Goal: Task Accomplishment & Management: Complete application form

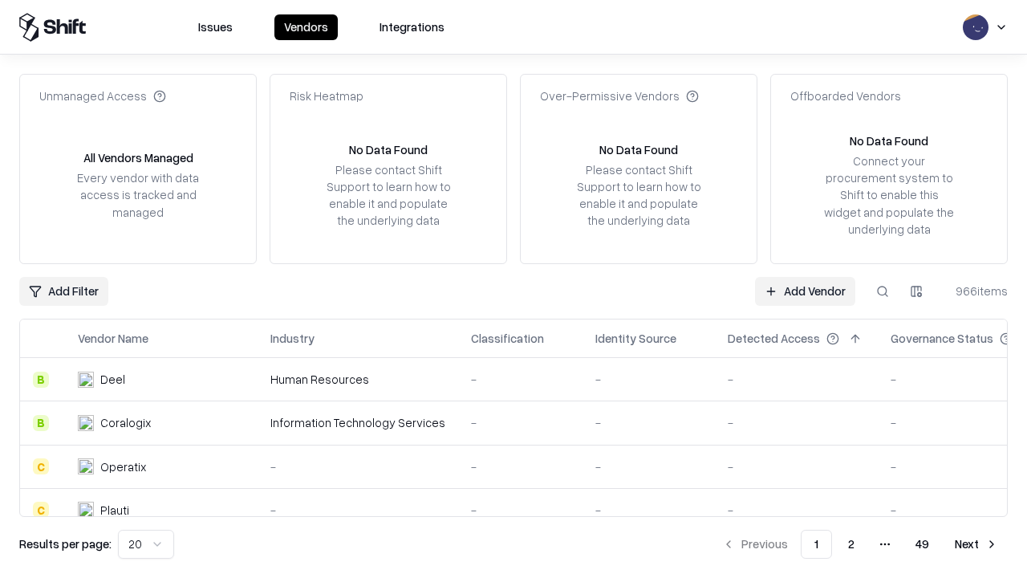
click at [805, 290] on link "Add Vendor" at bounding box center [805, 291] width 100 height 29
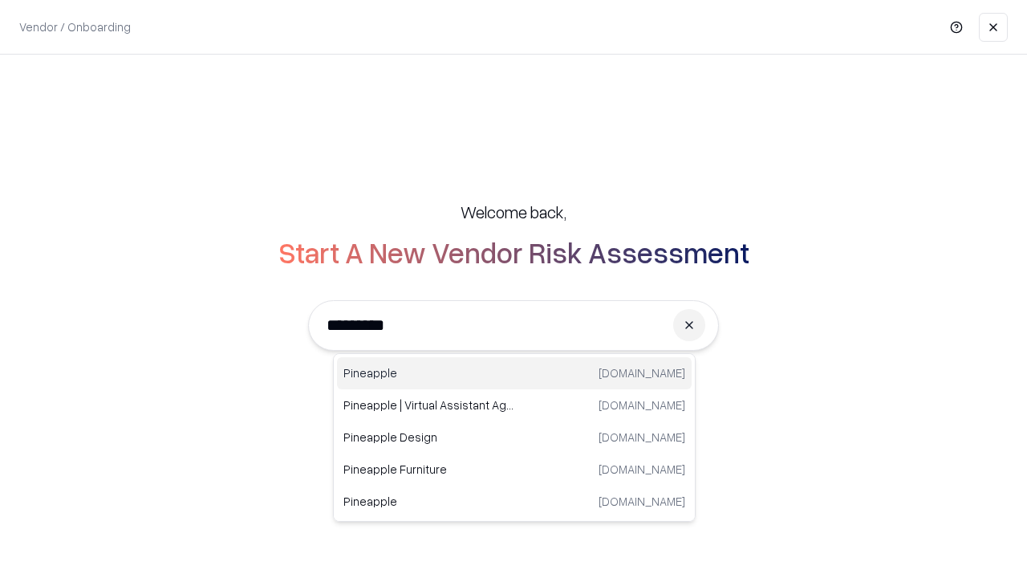
click at [514, 373] on div "Pineapple [DOMAIN_NAME]" at bounding box center [514, 373] width 355 height 32
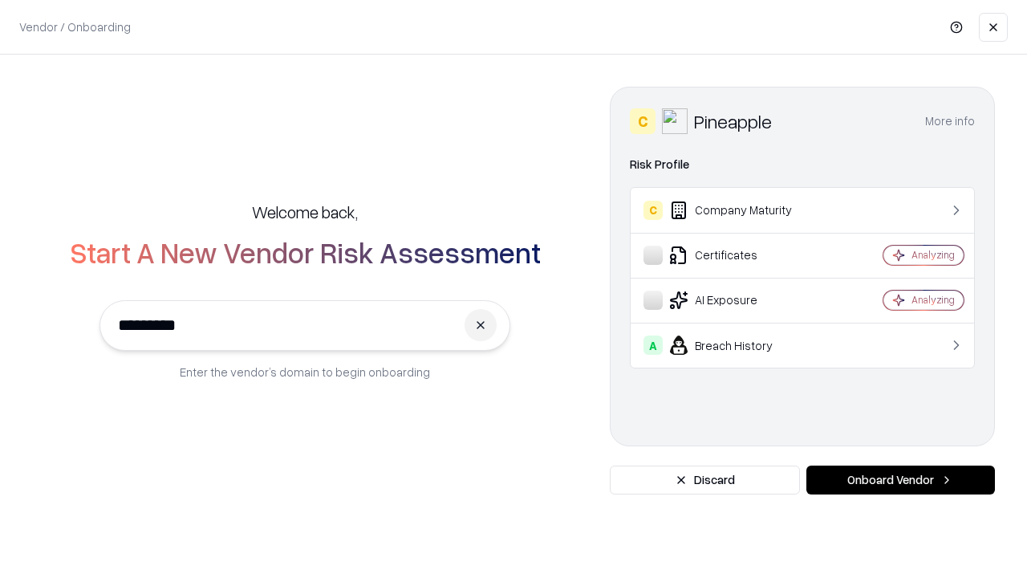
type input "*********"
click at [900, 480] on button "Onboard Vendor" at bounding box center [900, 479] width 189 height 29
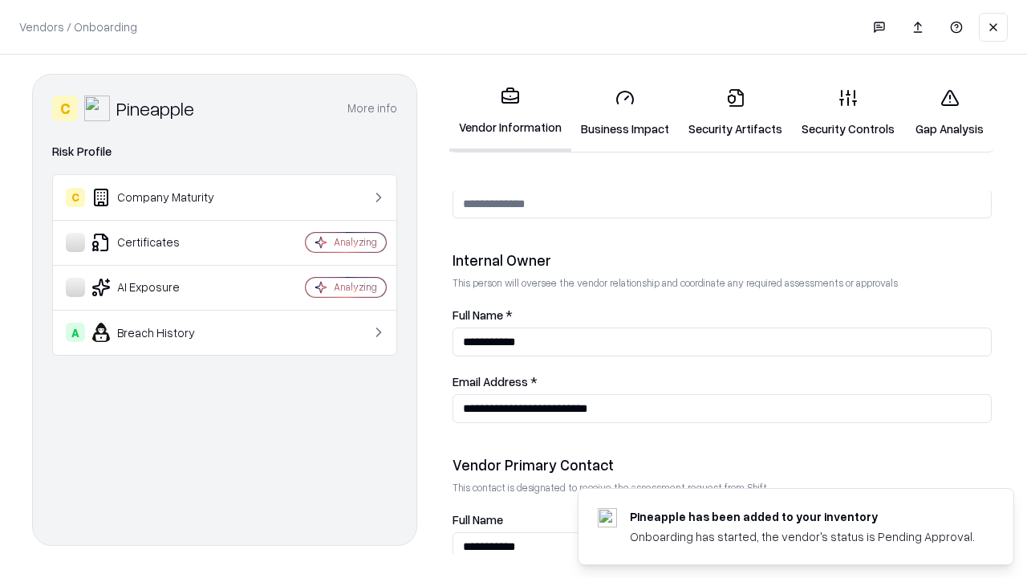
scroll to position [831, 0]
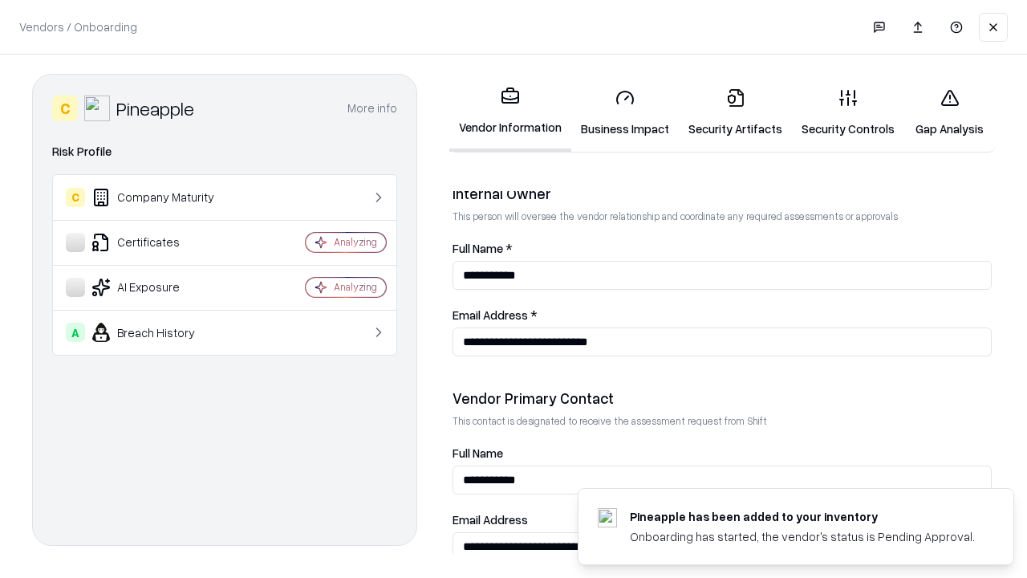
click at [625, 112] on link "Business Impact" at bounding box center [625, 112] width 108 height 75
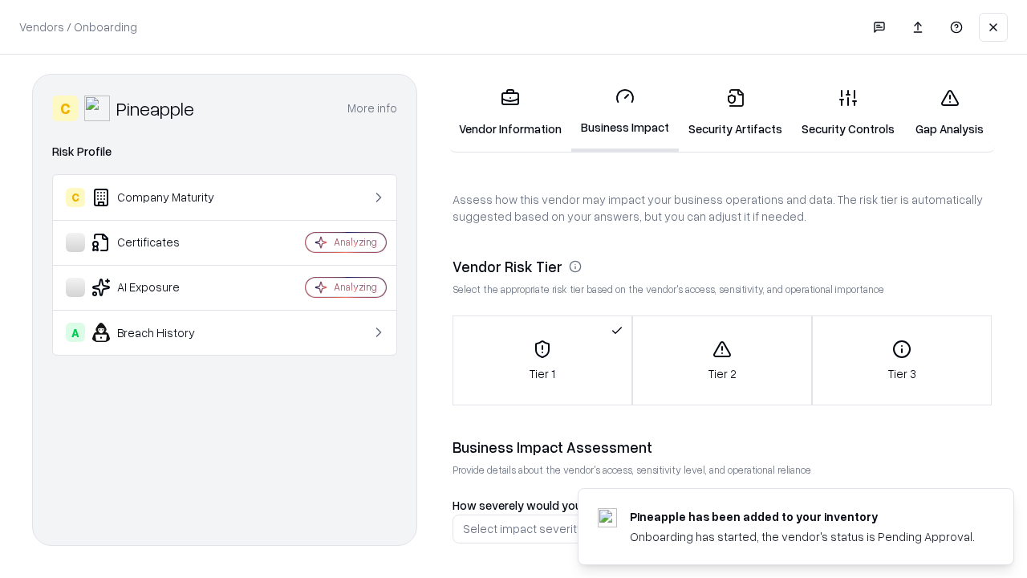
click at [735, 112] on link "Security Artifacts" at bounding box center [735, 112] width 113 height 75
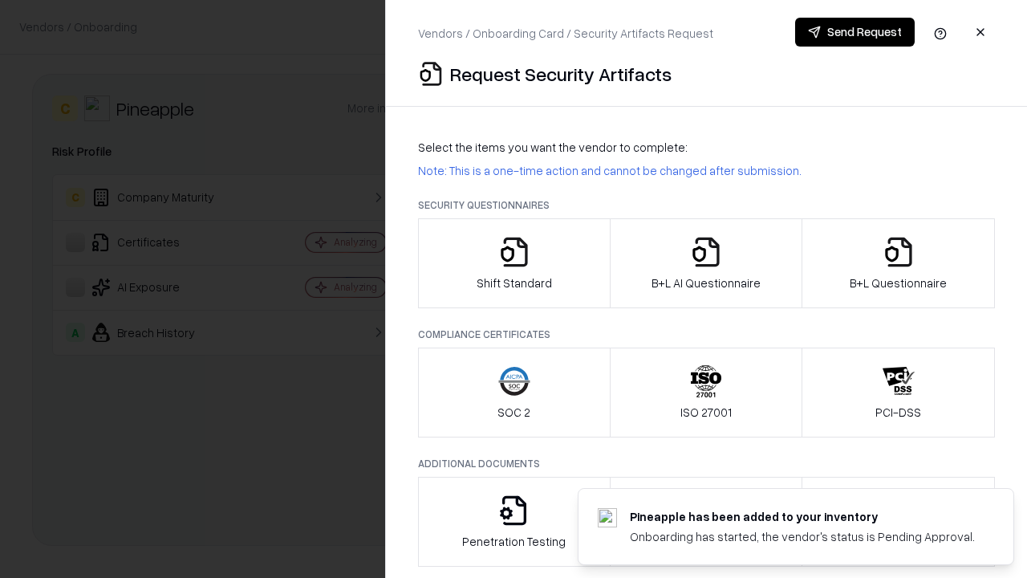
click at [514, 263] on icon "button" at bounding box center [514, 252] width 32 height 32
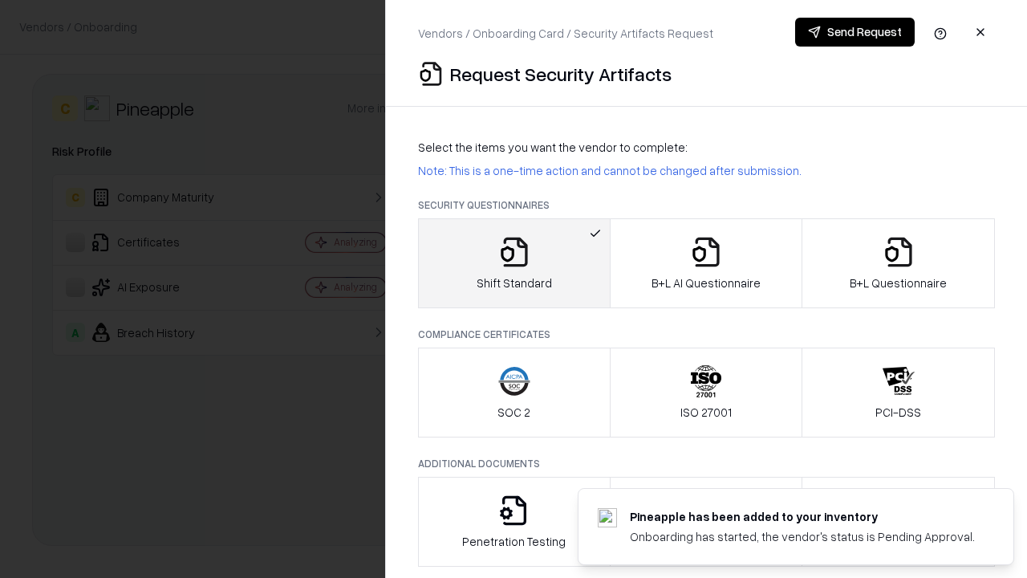
click at [855, 32] on button "Send Request" at bounding box center [855, 32] width 120 height 29
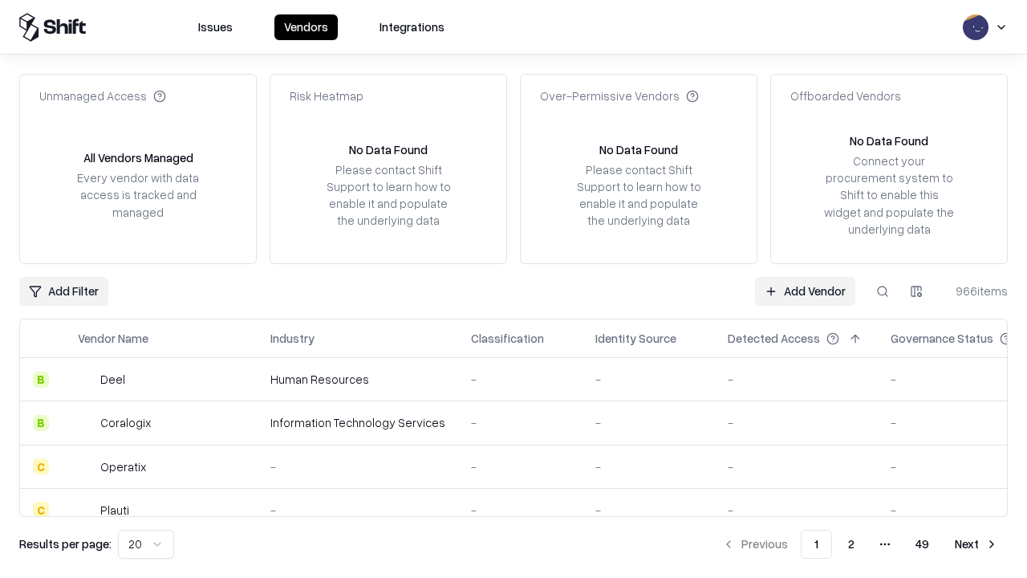
click at [883, 290] on button at bounding box center [882, 291] width 29 height 29
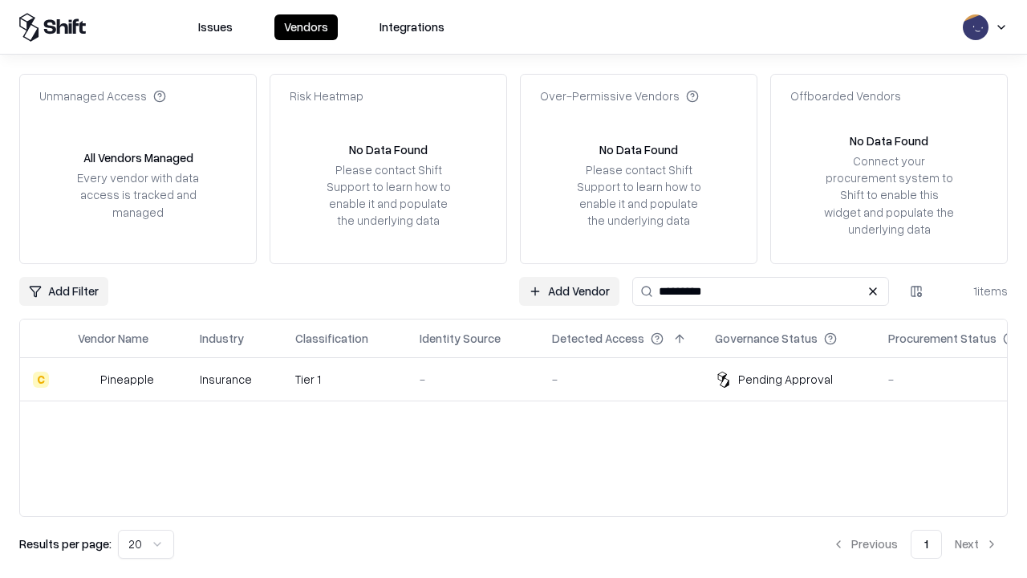
type input "*********"
click at [523, 379] on div "-" at bounding box center [473, 379] width 107 height 17
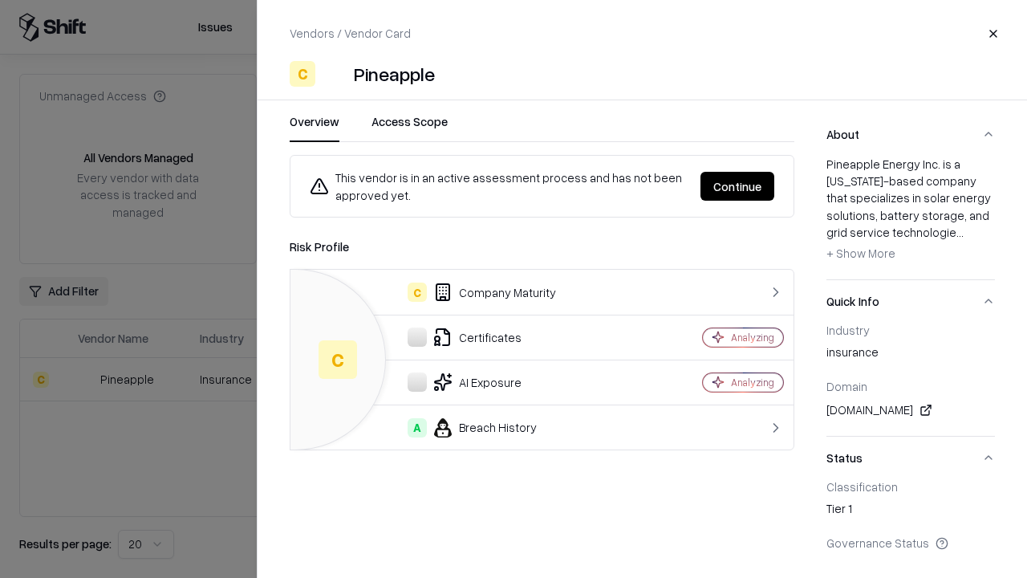
click at [737, 186] on button "Continue" at bounding box center [738, 186] width 74 height 29
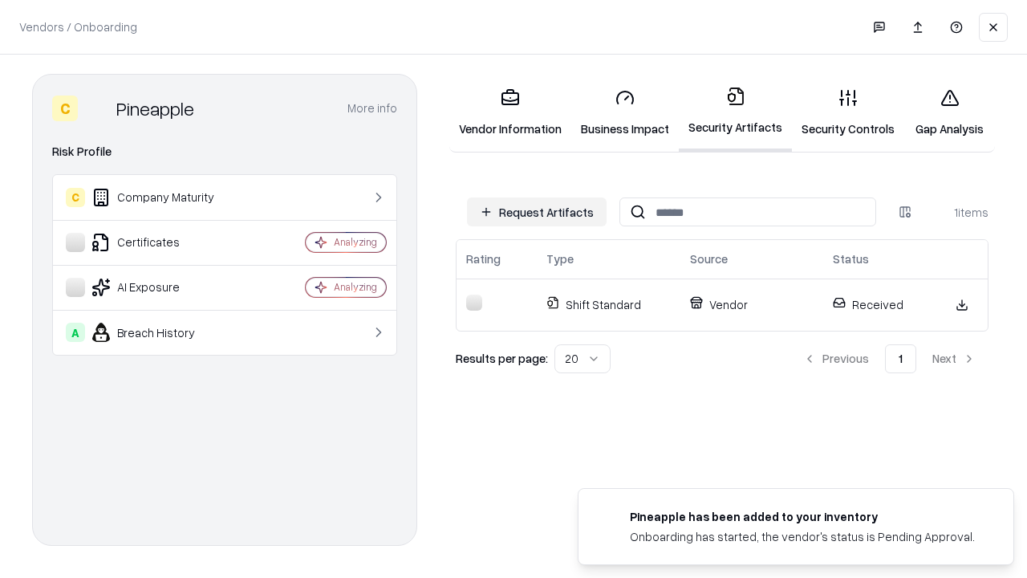
click at [949, 112] on link "Gap Analysis" at bounding box center [949, 112] width 91 height 75
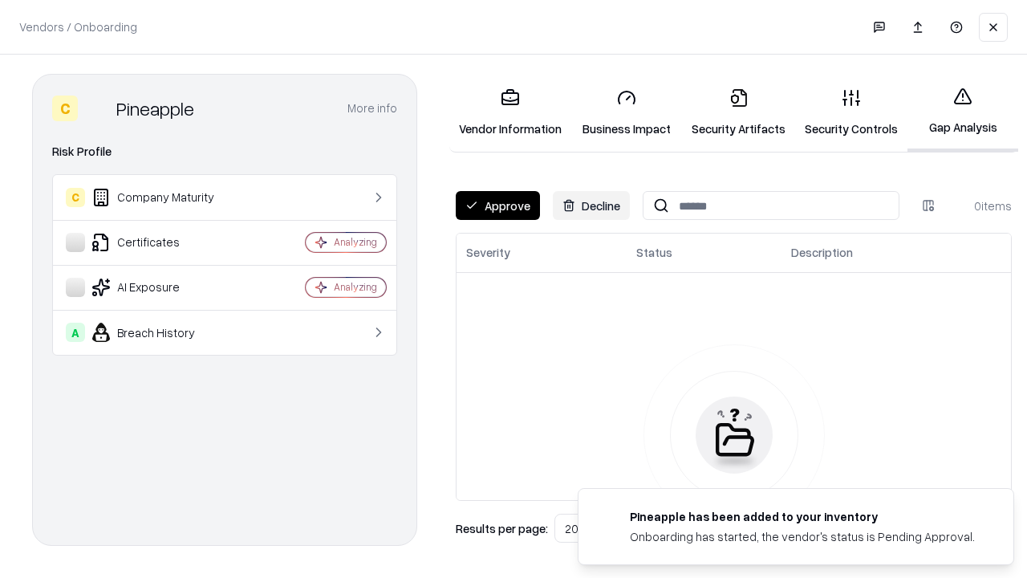
click at [498, 205] on button "Approve" at bounding box center [498, 205] width 84 height 29
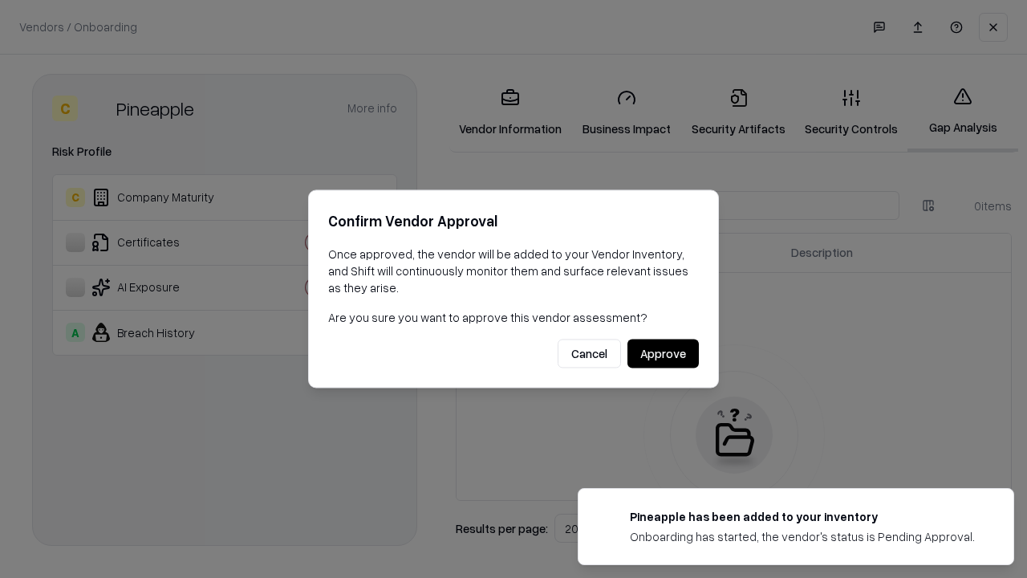
click at [663, 353] on button "Approve" at bounding box center [663, 353] width 71 height 29
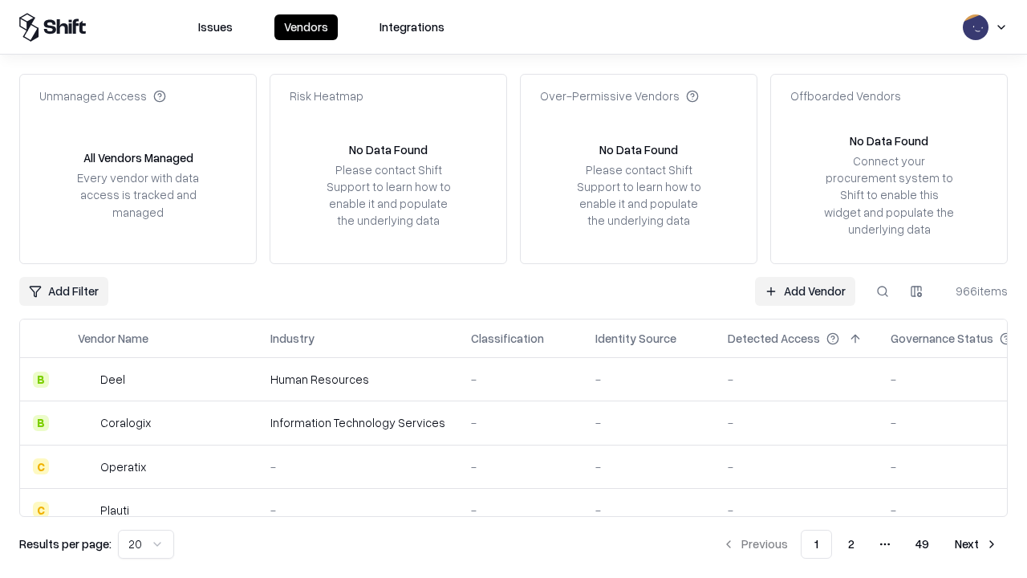
type input "*********"
click at [805, 290] on link "Add Vendor" at bounding box center [805, 291] width 100 height 29
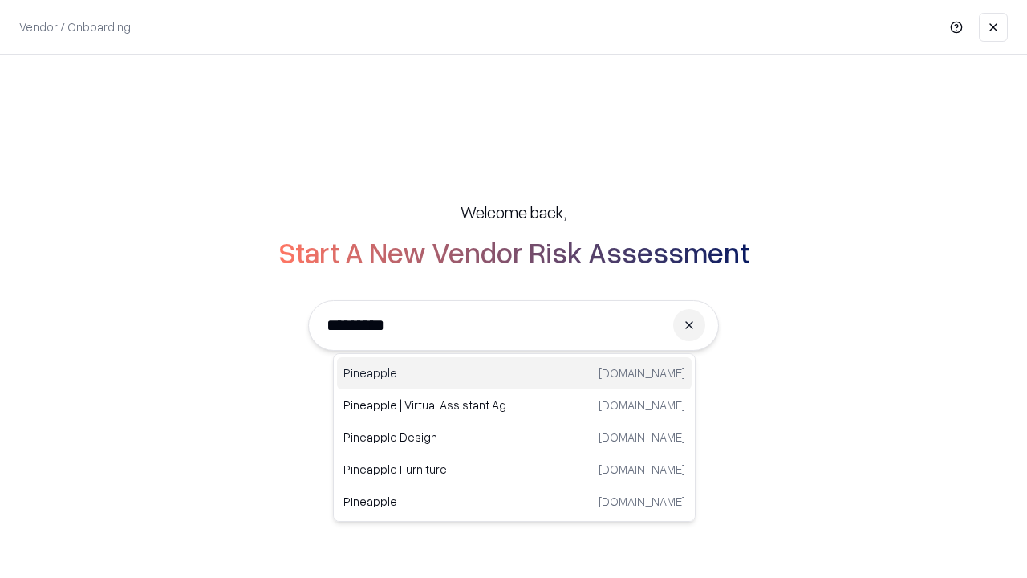
click at [514, 373] on div "Pineapple [DOMAIN_NAME]" at bounding box center [514, 373] width 355 height 32
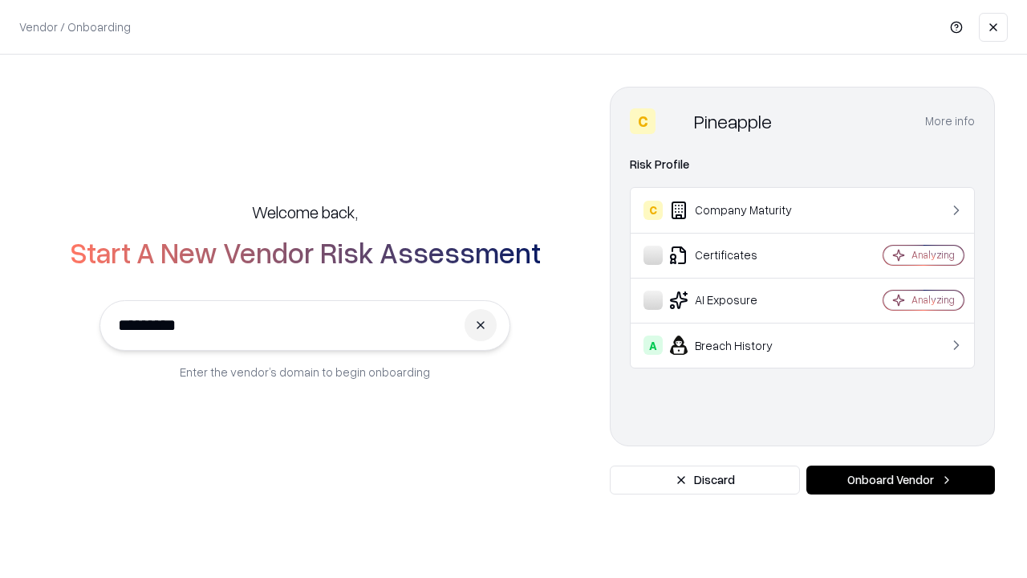
type input "*********"
click at [900, 480] on button "Onboard Vendor" at bounding box center [900, 479] width 189 height 29
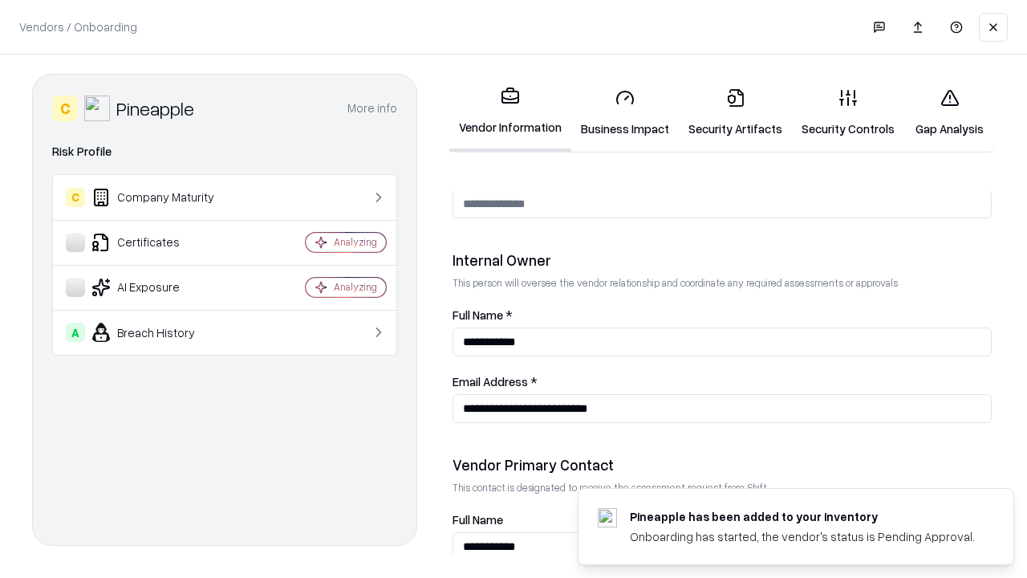
scroll to position [831, 0]
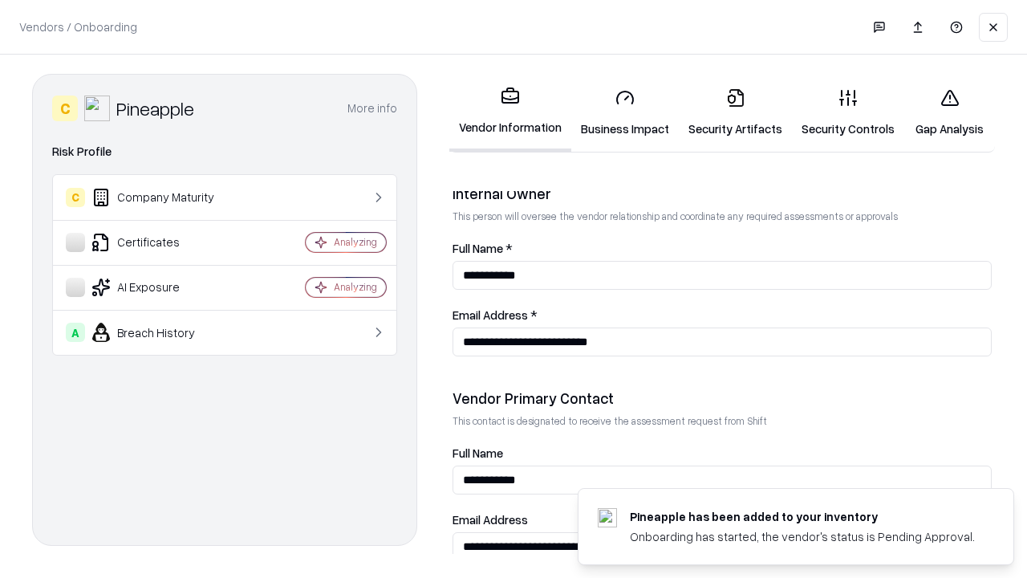
click at [949, 112] on link "Gap Analysis" at bounding box center [949, 112] width 91 height 75
